Goal: Use online tool/utility: Utilize a website feature to perform a specific function

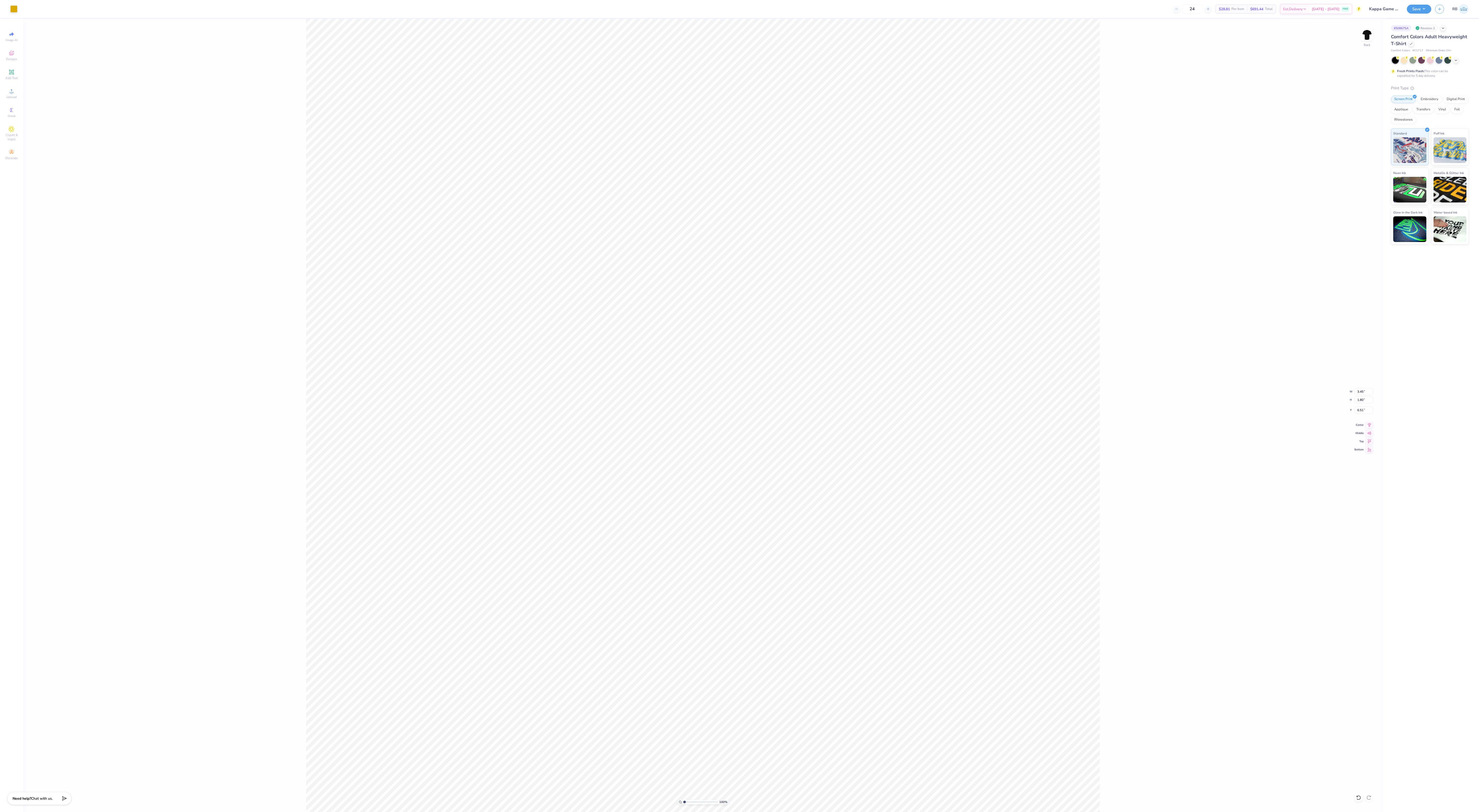
type input "3.45"
type input "1.80"
type input "6.51"
type input "1.42"
type input "2.17"
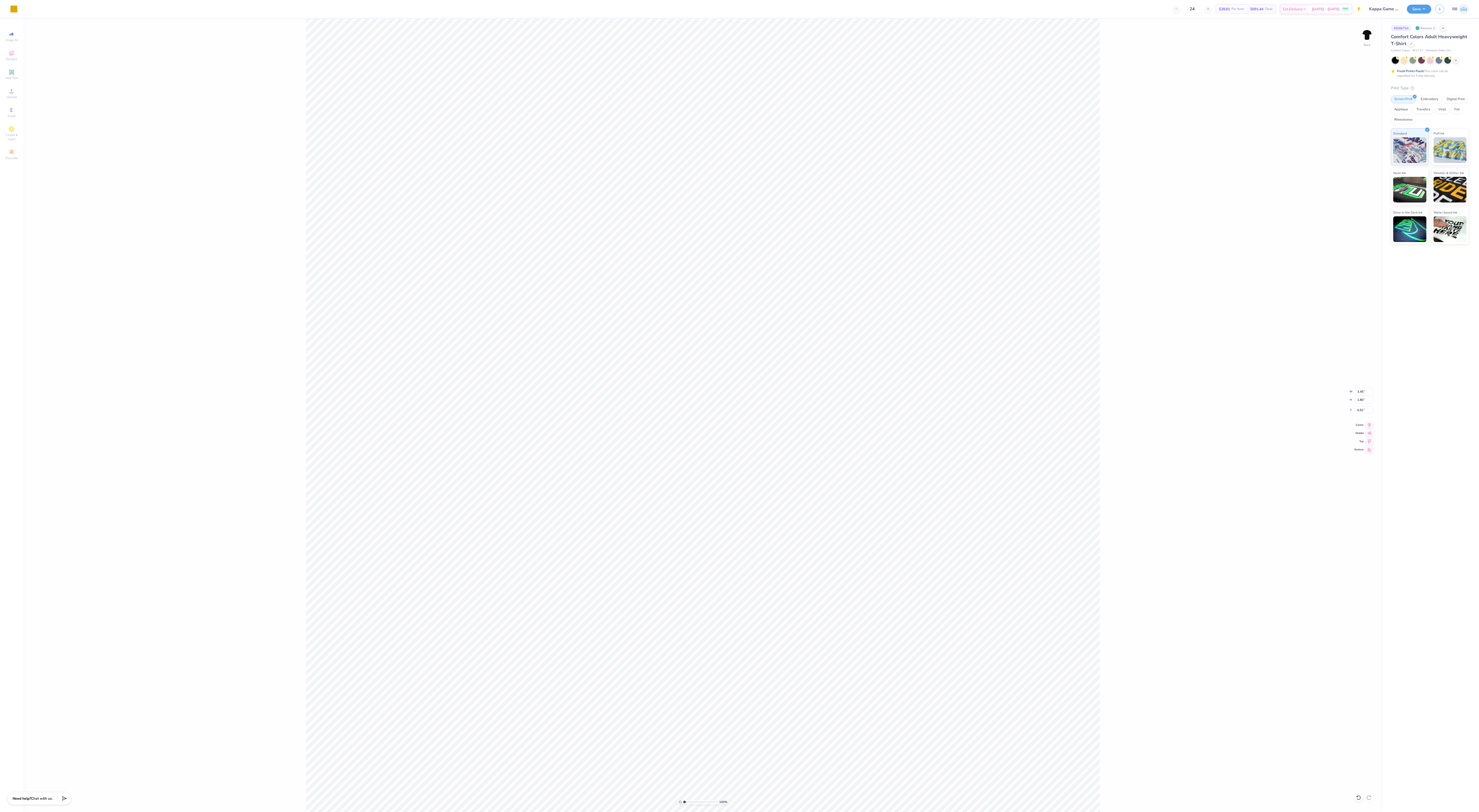
type input "6.43"
type input "2.97"
type input "3.47"
type input "5.80"
